Goal: Find specific page/section: Find specific page/section

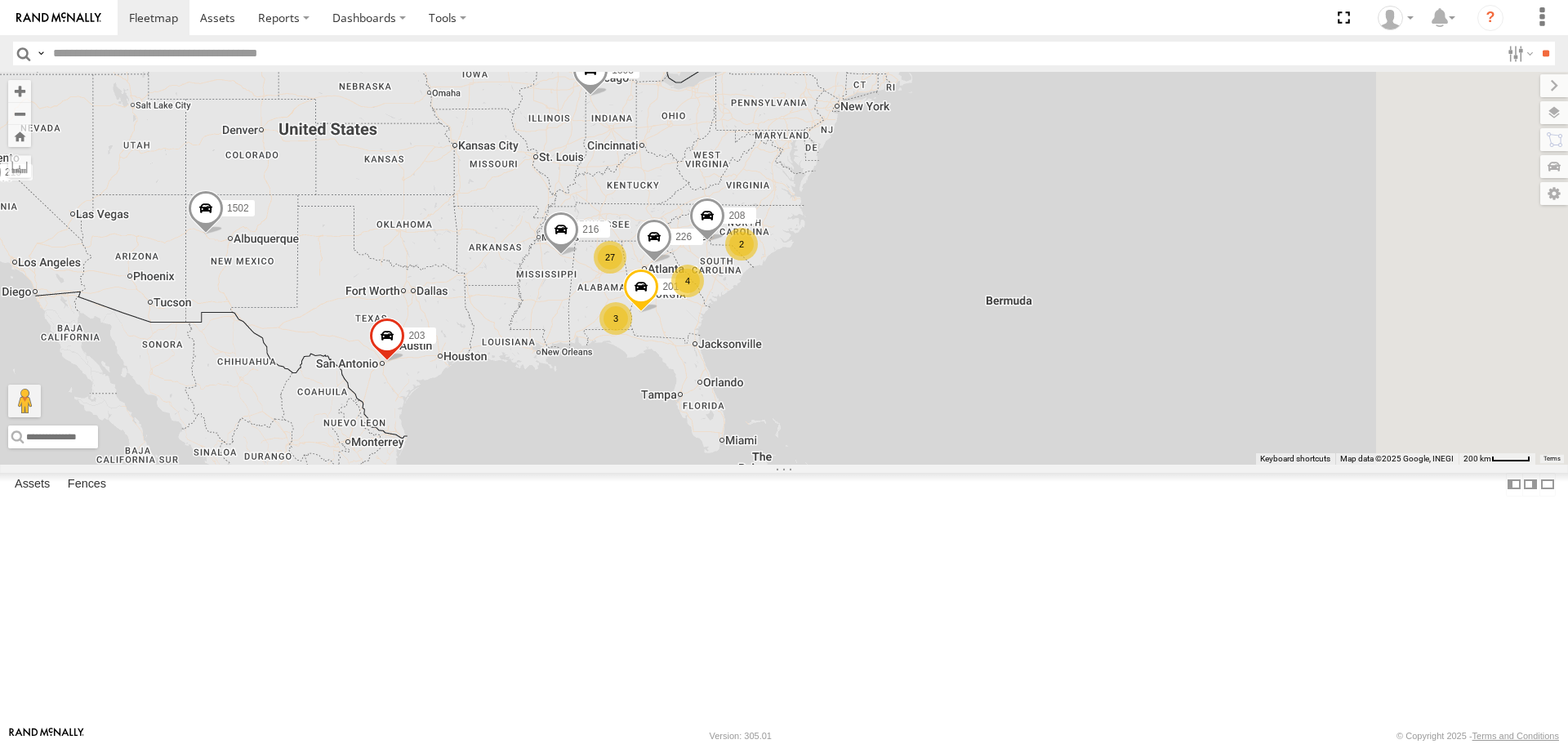
drag, startPoint x: 1160, startPoint y: 440, endPoint x: 709, endPoint y: 397, distance: 453.0
click at [709, 397] on div "215 1502 203 1508 2 27 201 4 3 226 208 216" at bounding box center [784, 268] width 1568 height 392
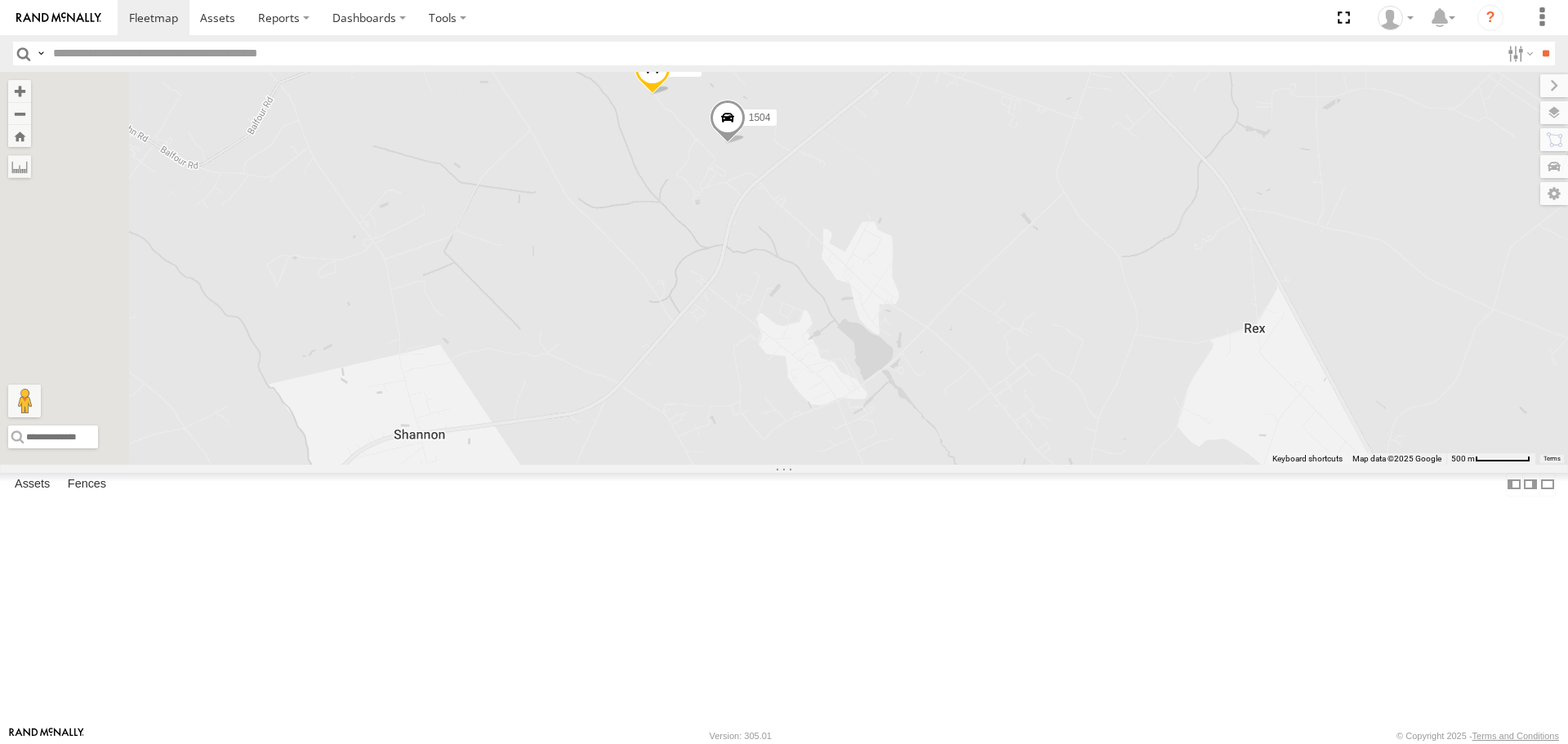
drag, startPoint x: 865, startPoint y: 207, endPoint x: 934, endPoint y: 371, distance: 177.9
click at [934, 371] on div "215 1502 203 1508 201 226 208 216 213 205 1503 204 1504 210" at bounding box center [784, 268] width 1568 height 392
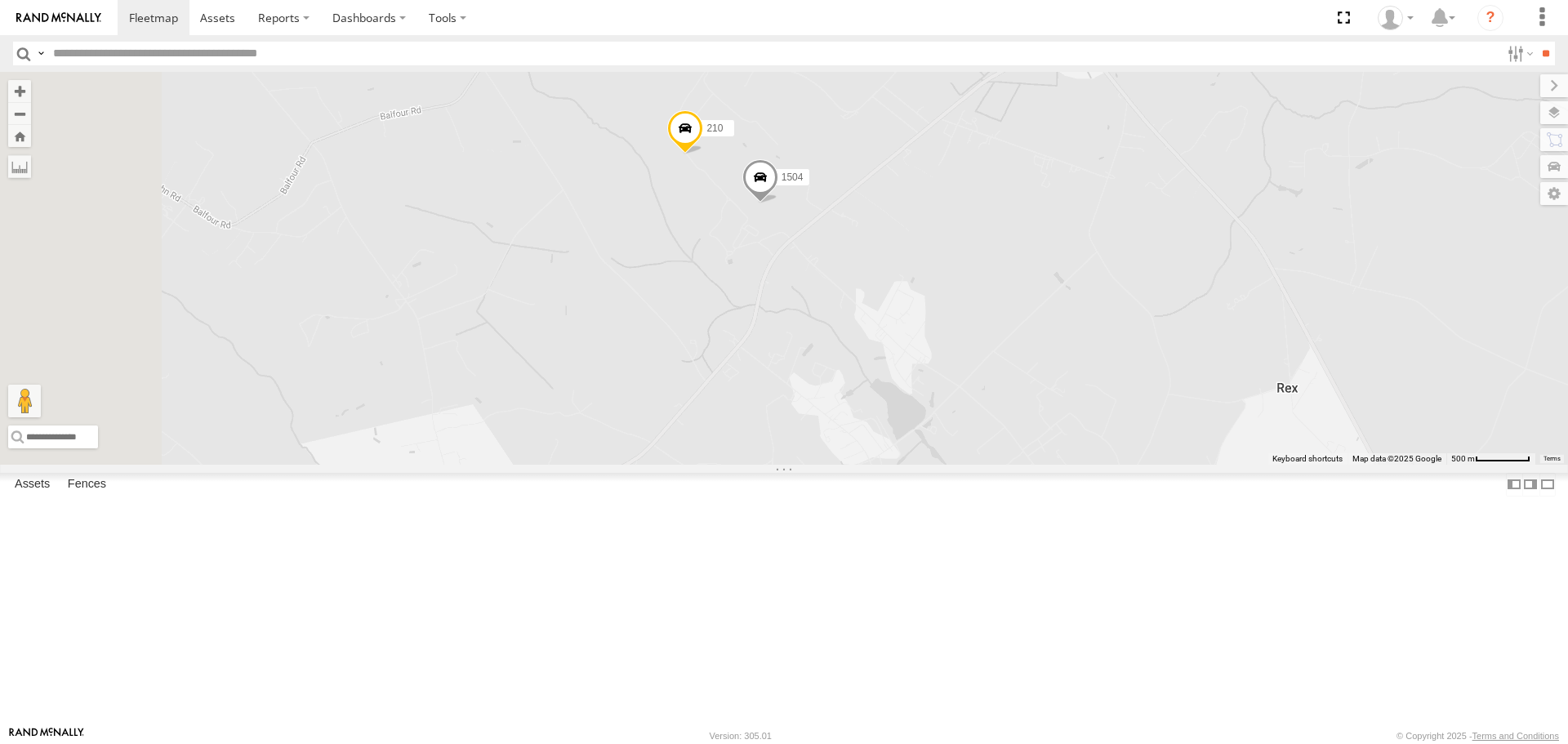
click at [0, 0] on span "Satellite + Roadmap" at bounding box center [0, 0] width 0 height 0
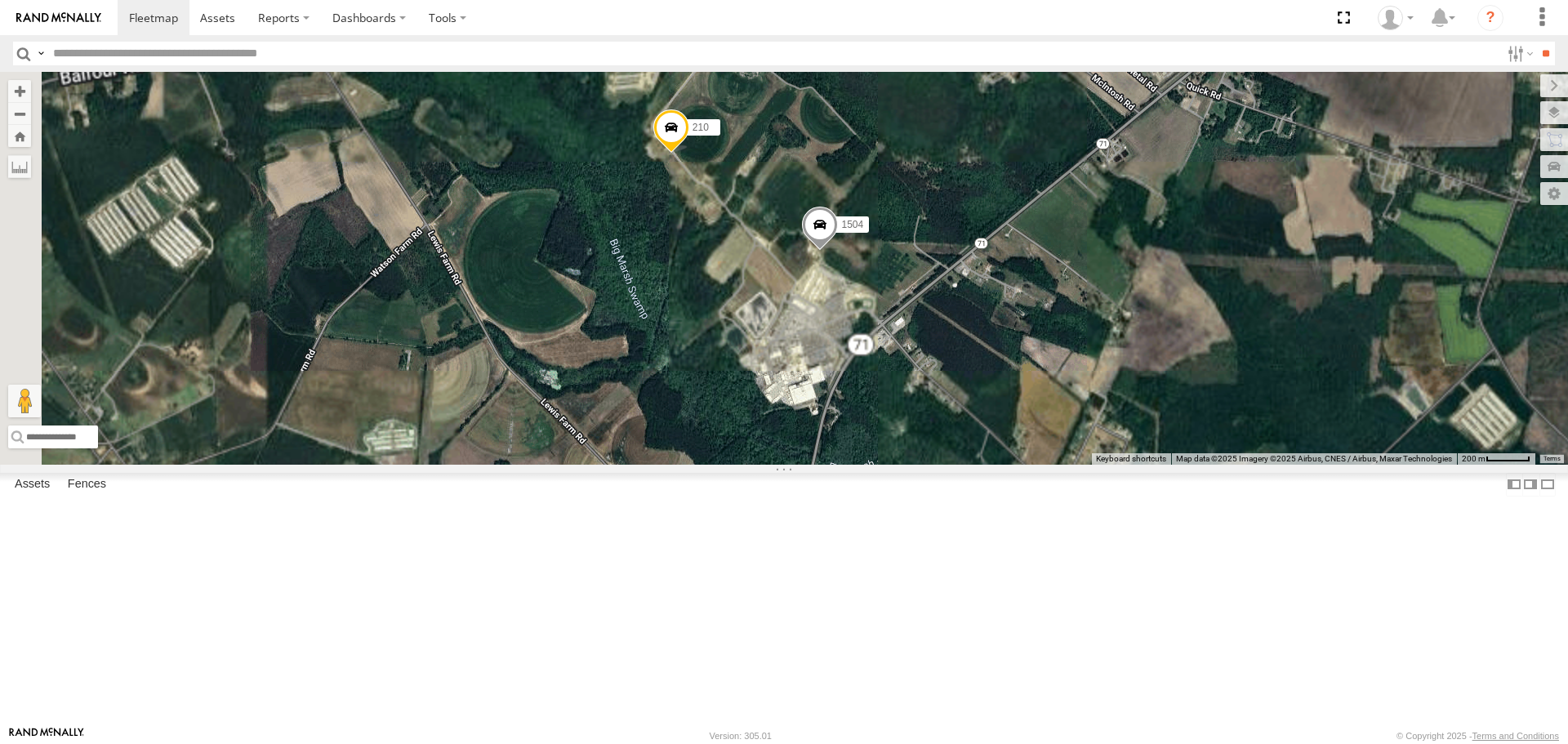
drag, startPoint x: 923, startPoint y: 342, endPoint x: 895, endPoint y: 373, distance: 41.8
click at [907, 373] on div "215 1502 203 1508 201 226 208 216 213 205 1503 204 1504 210" at bounding box center [784, 268] width 1568 height 392
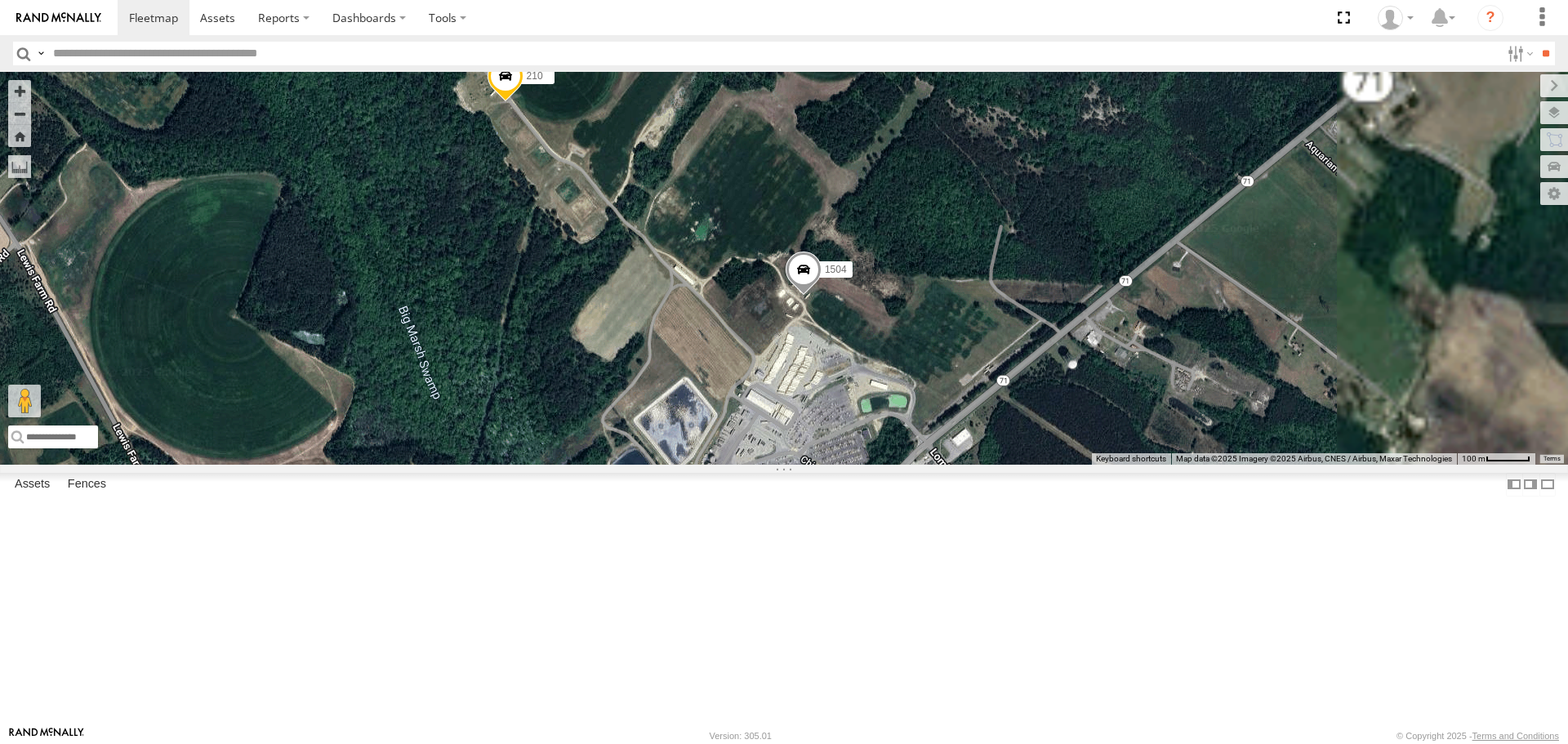
drag, startPoint x: 946, startPoint y: 372, endPoint x: 821, endPoint y: 409, distance: 130.4
click at [821, 409] on div "215 1502 203 1508 201 226 208 216 213 205 1503 204 1504 210" at bounding box center [784, 268] width 1568 height 392
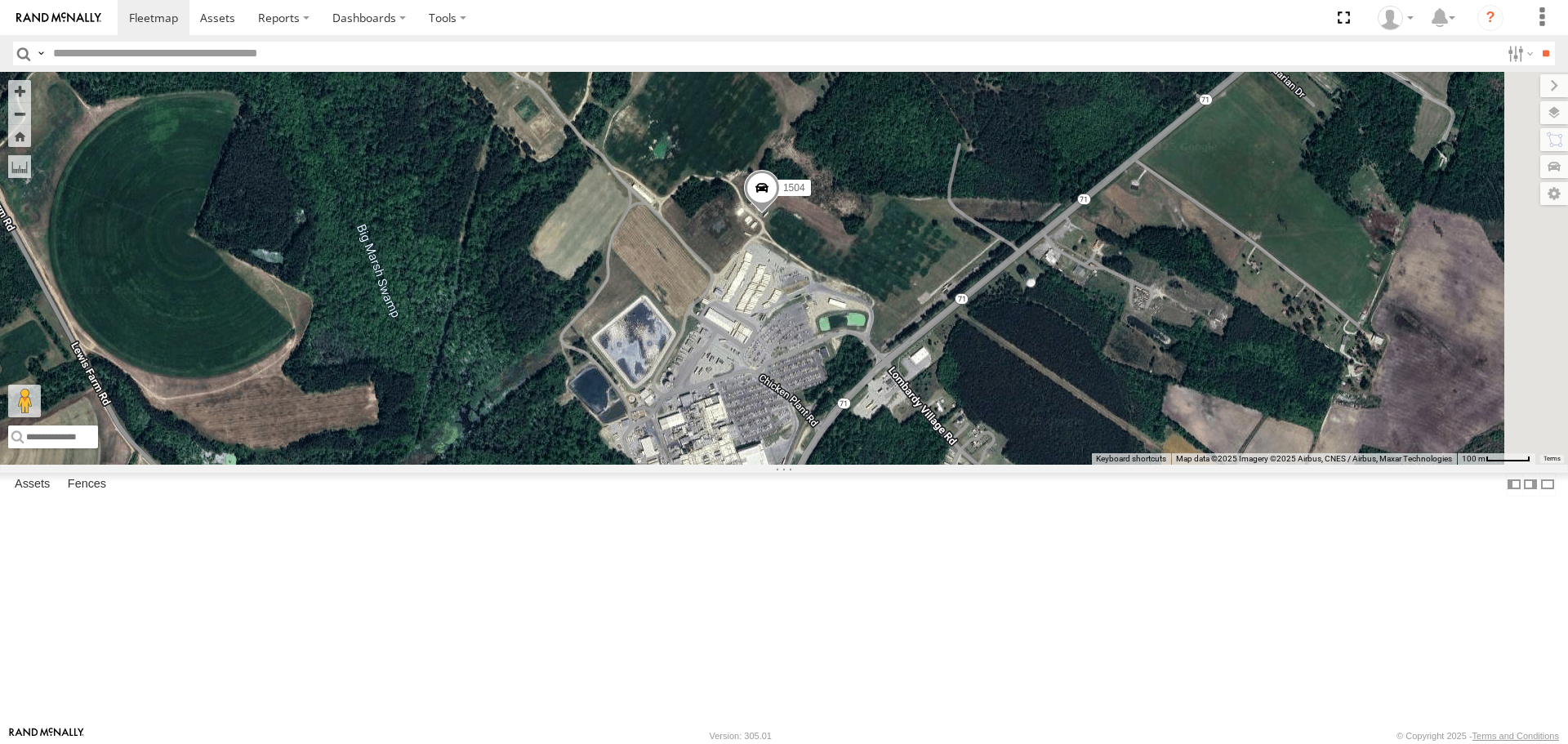
drag, startPoint x: 821, startPoint y: 409, endPoint x: 776, endPoint y: 319, distance: 100.6
click at [776, 319] on div "215 1502 203 1508 201 226 208 216 213 205 1503 204 1504 210" at bounding box center [784, 268] width 1568 height 392
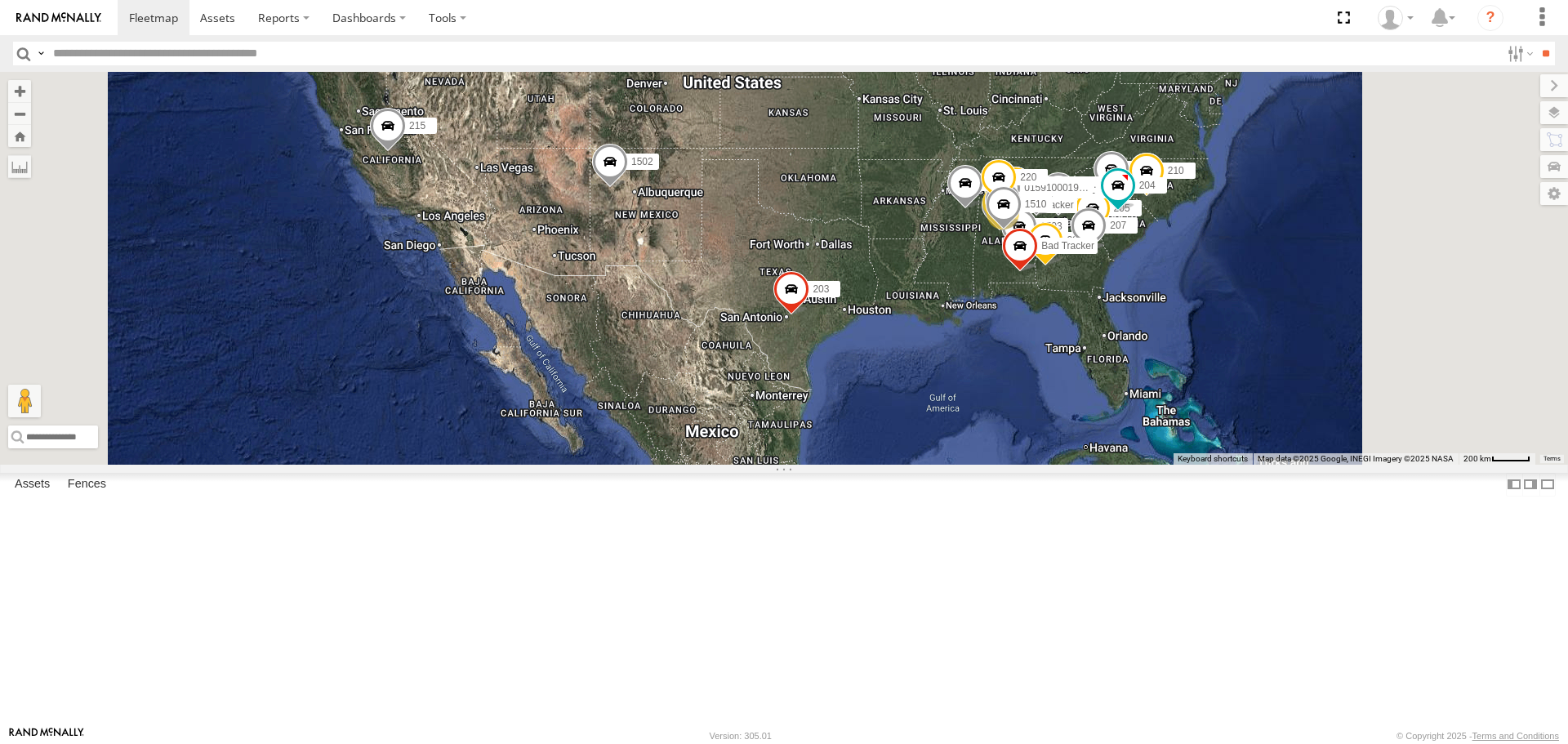
drag, startPoint x: 880, startPoint y: 479, endPoint x: 859, endPoint y: 378, distance: 103.2
click at [859, 378] on div "1504 1507 201 213 205 207 221 223 215 1503 9 Bad Tracker 3 209 212 226 2 204 20…" at bounding box center [784, 268] width 1568 height 392
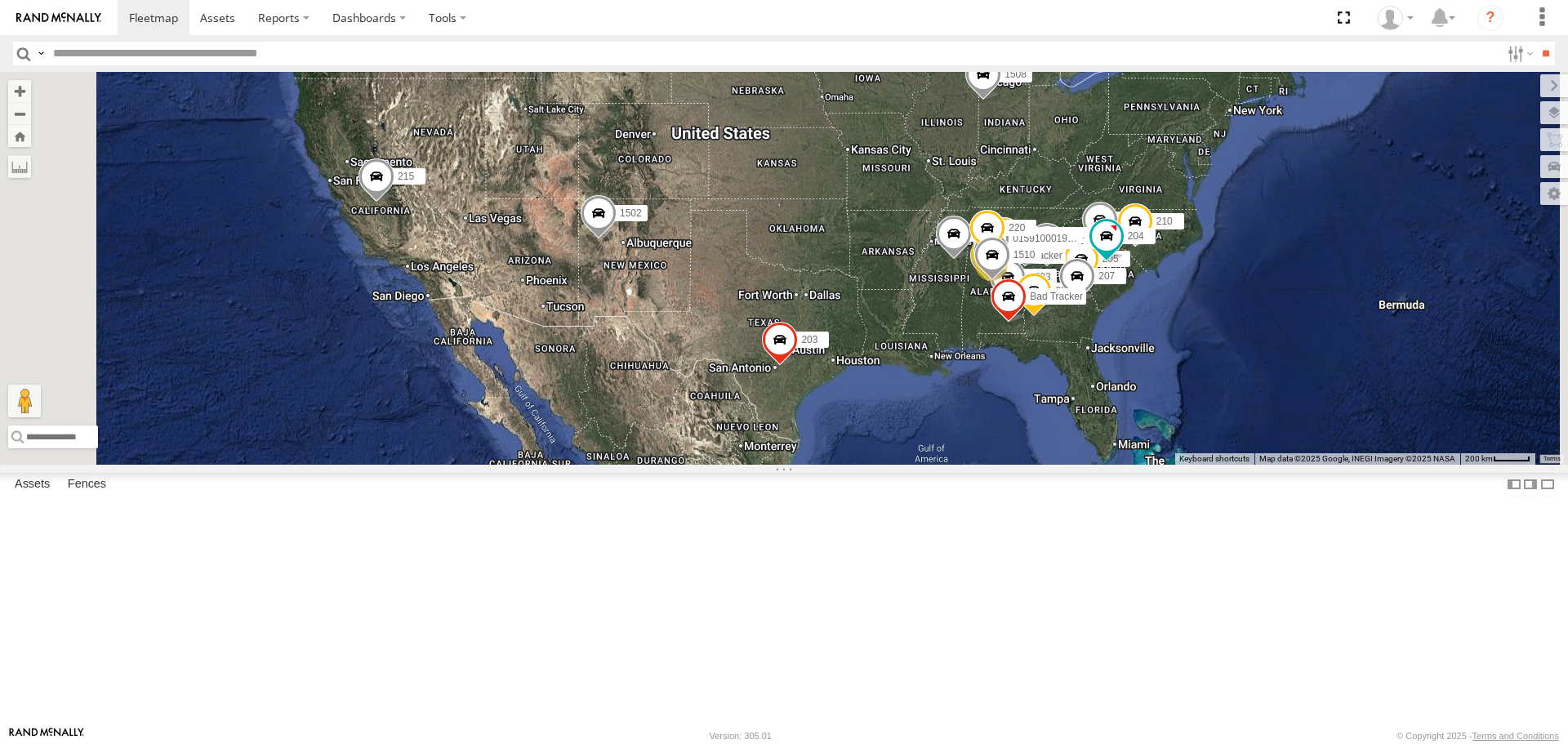
drag, startPoint x: 696, startPoint y: 324, endPoint x: 682, endPoint y: 377, distance: 54.8
click at [682, 377] on div "1504 1507 201 213 205 207 221 223 215 1503 9 Bad Tracker 3 209 212 226 2 204 20…" at bounding box center [784, 268] width 1568 height 392
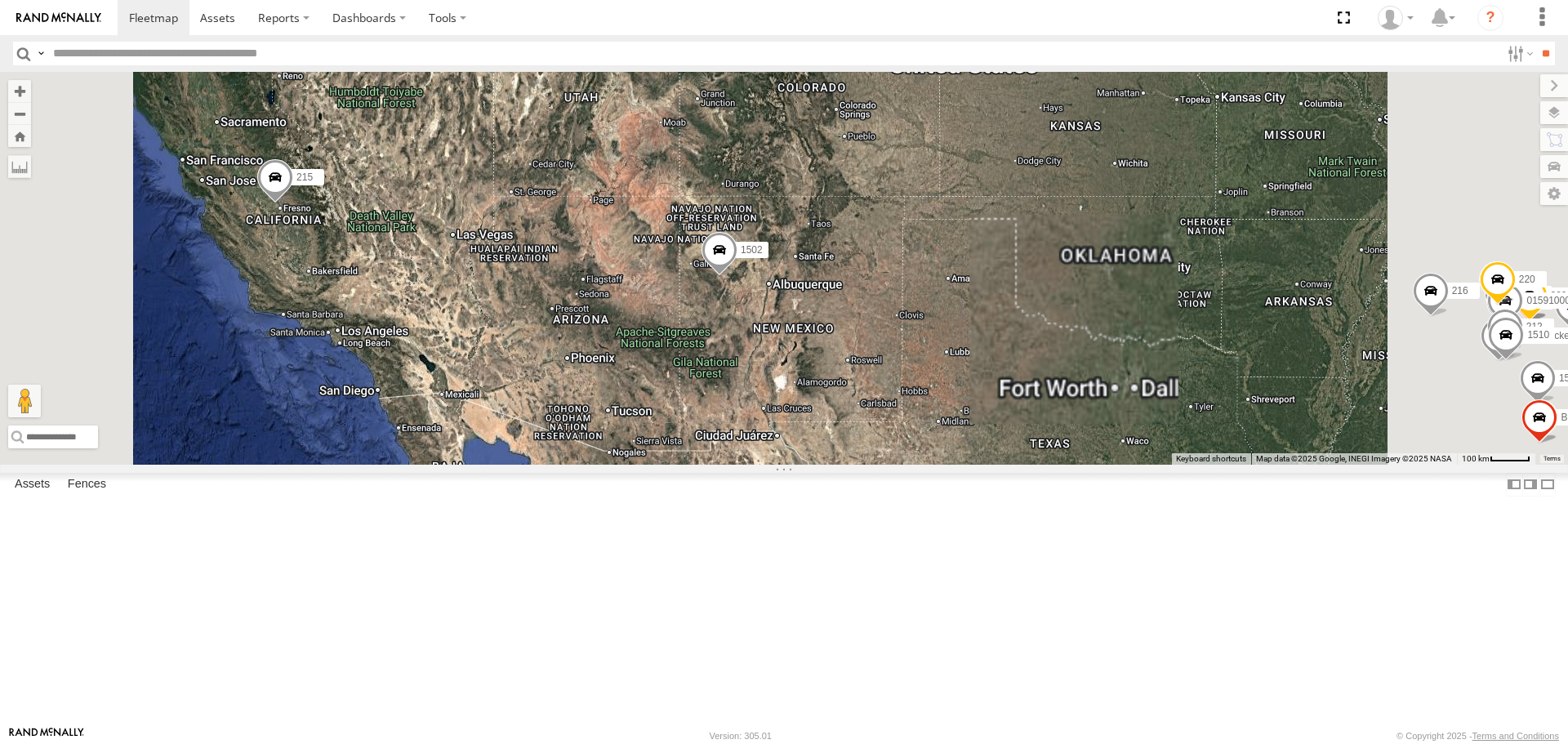
drag, startPoint x: 886, startPoint y: 477, endPoint x: 818, endPoint y: 495, distance: 70.3
click at [818, 464] on div "1504 1507 201 213 205 207 221 223 215 1503 Bad Tracker 209 212 226 204 200 1502…" at bounding box center [784, 268] width 1568 height 392
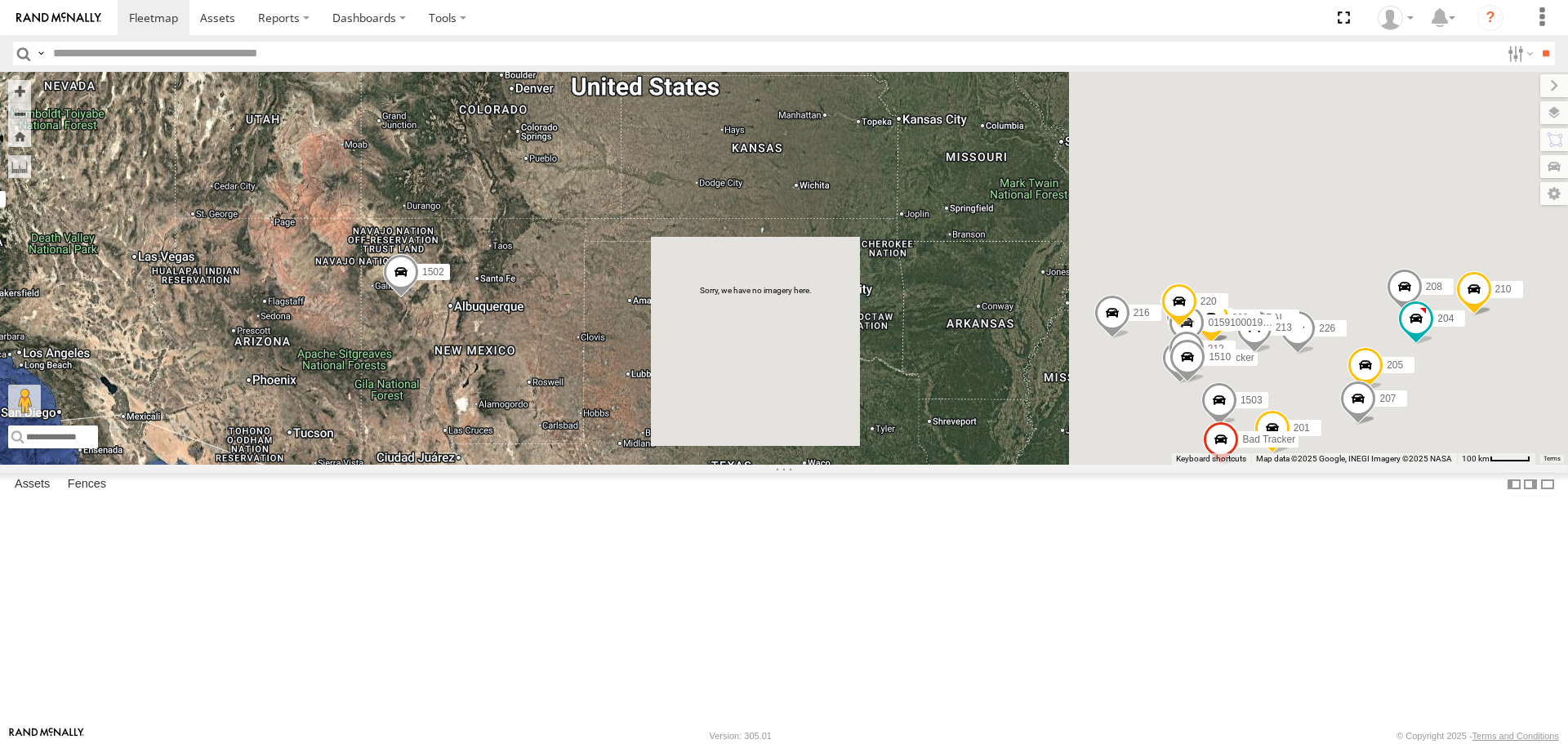
drag, startPoint x: 1000, startPoint y: 559, endPoint x: 645, endPoint y: 585, distance: 356.0
click at [645, 464] on div "1504 1507 201 213 205 207 221 223 215 1503 Bad Tracker 209 212 226 204 200 1502…" at bounding box center [784, 268] width 1568 height 392
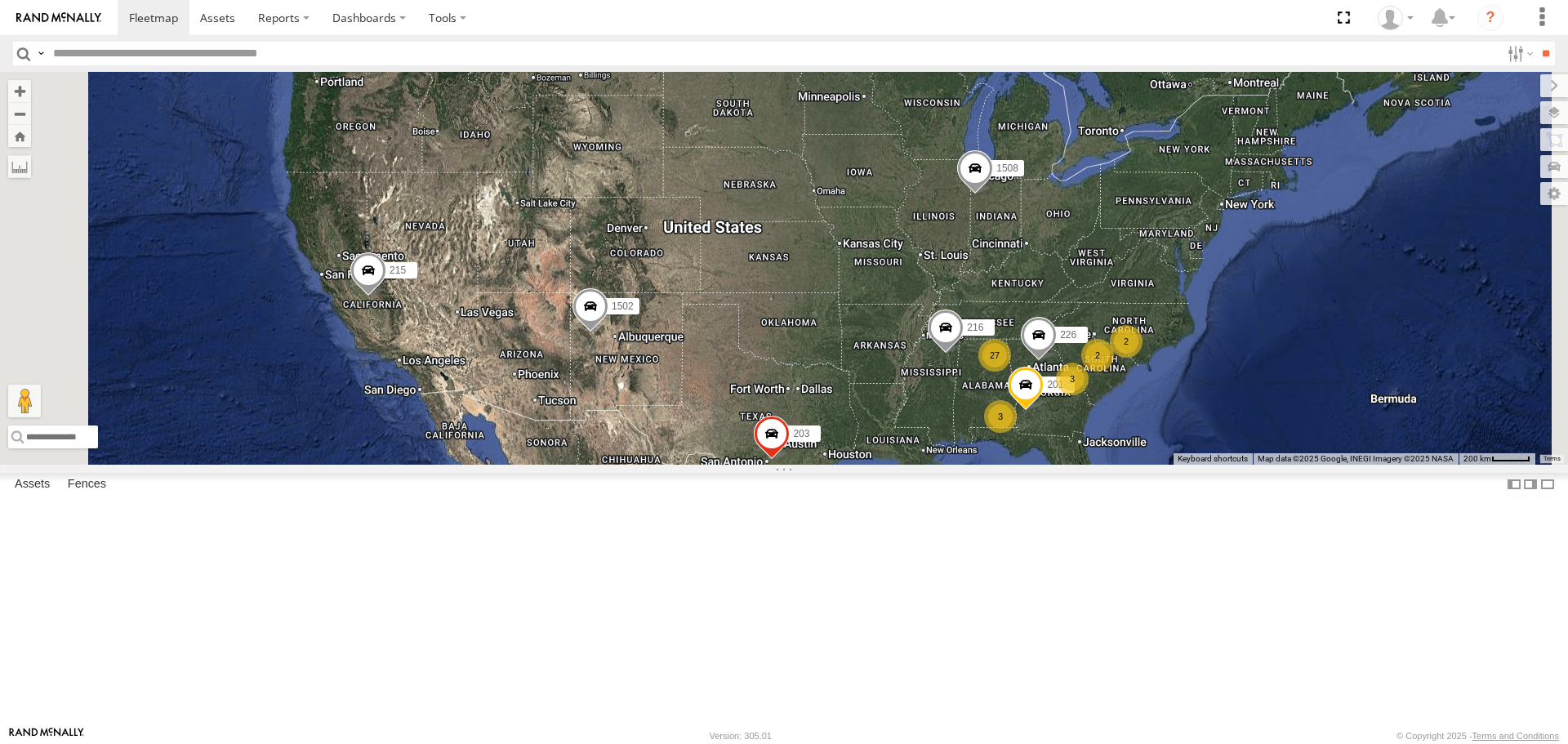
drag, startPoint x: 801, startPoint y: 532, endPoint x: 829, endPoint y: 536, distance: 28.3
click at [829, 464] on div "201 215 226 1502 203 216 1508 2 27 3 3 2" at bounding box center [784, 268] width 1568 height 392
